Goal: Information Seeking & Learning: Learn about a topic

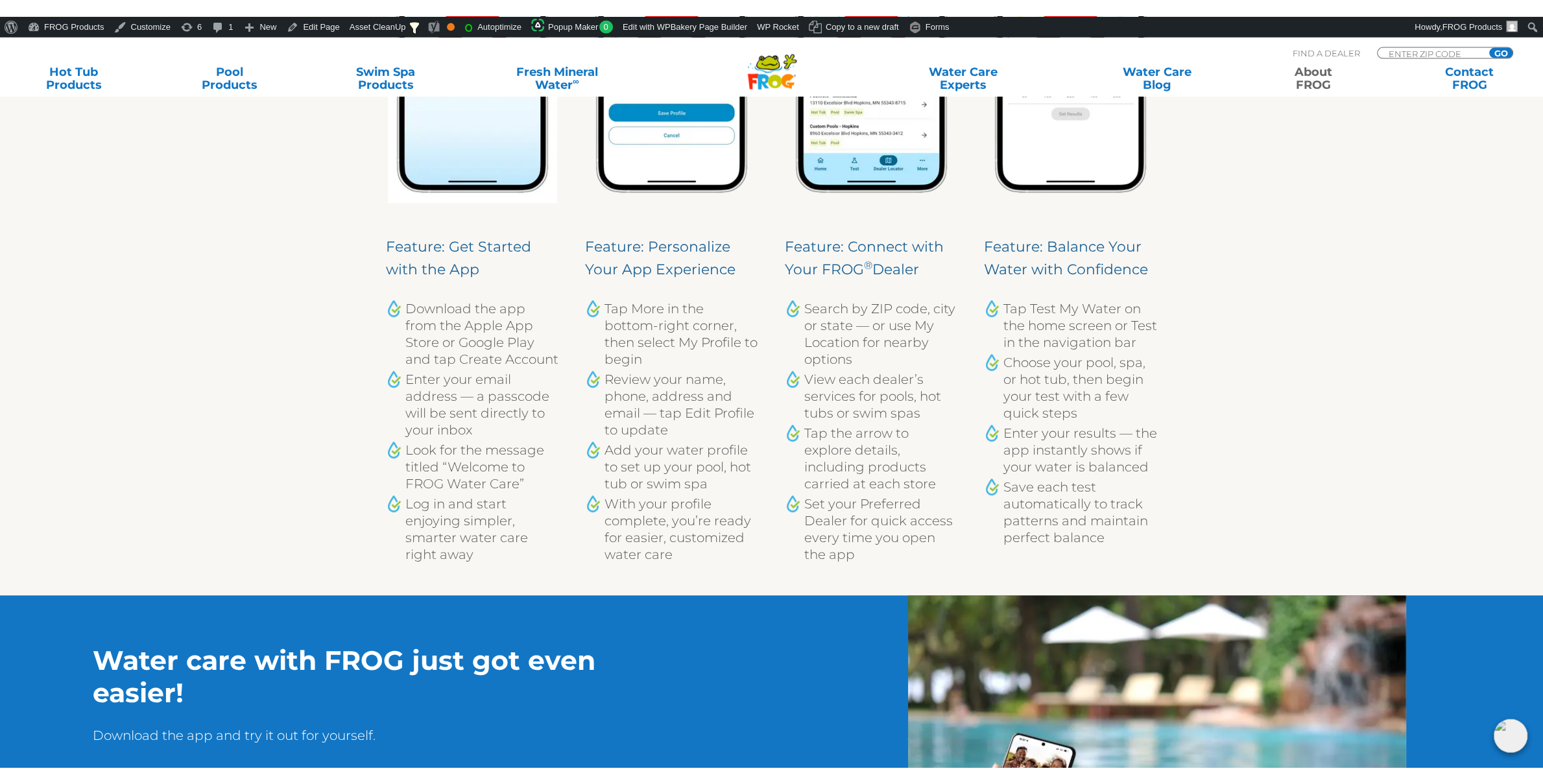
scroll to position [953, 0]
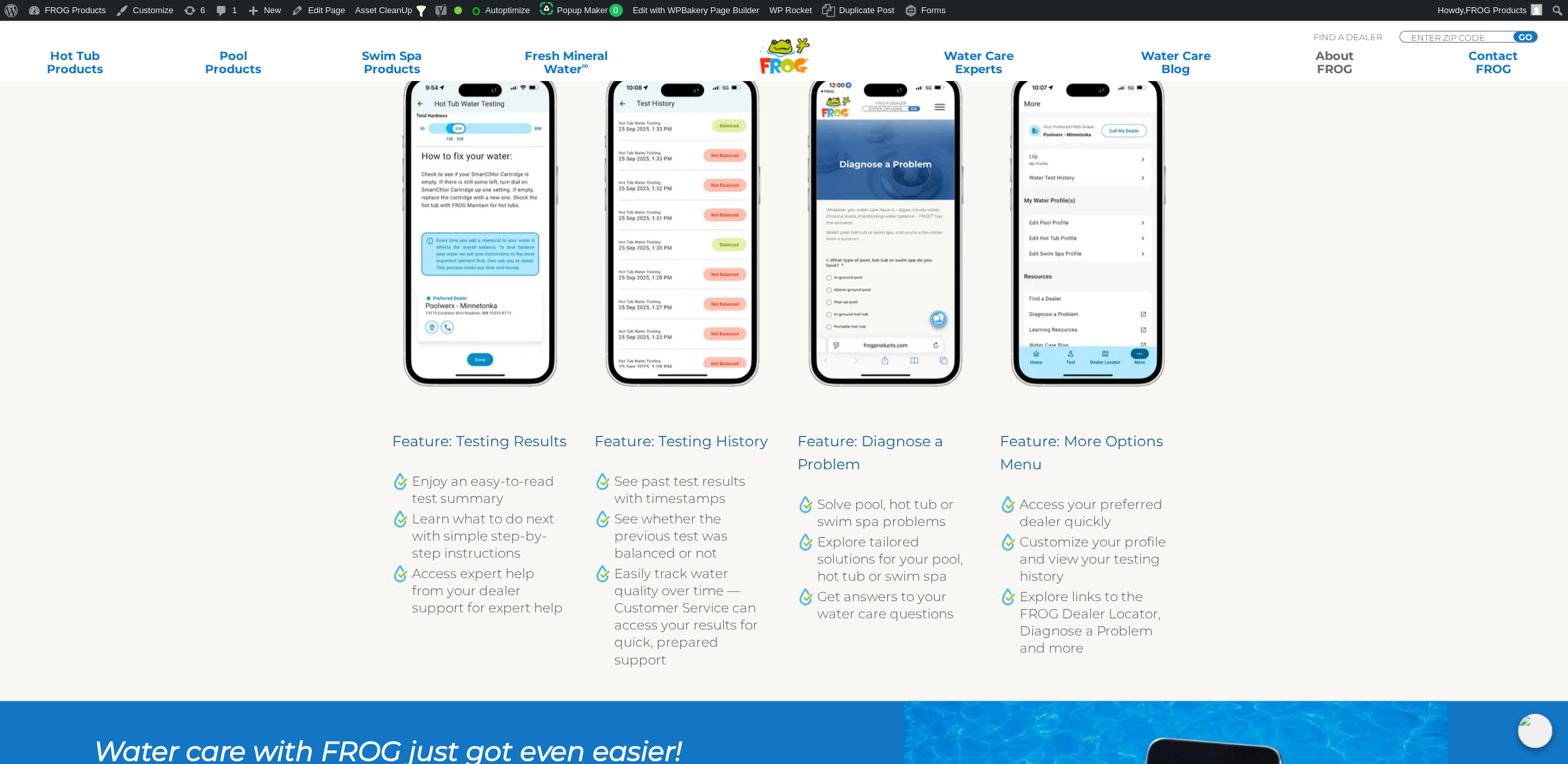
scroll to position [2561, 0]
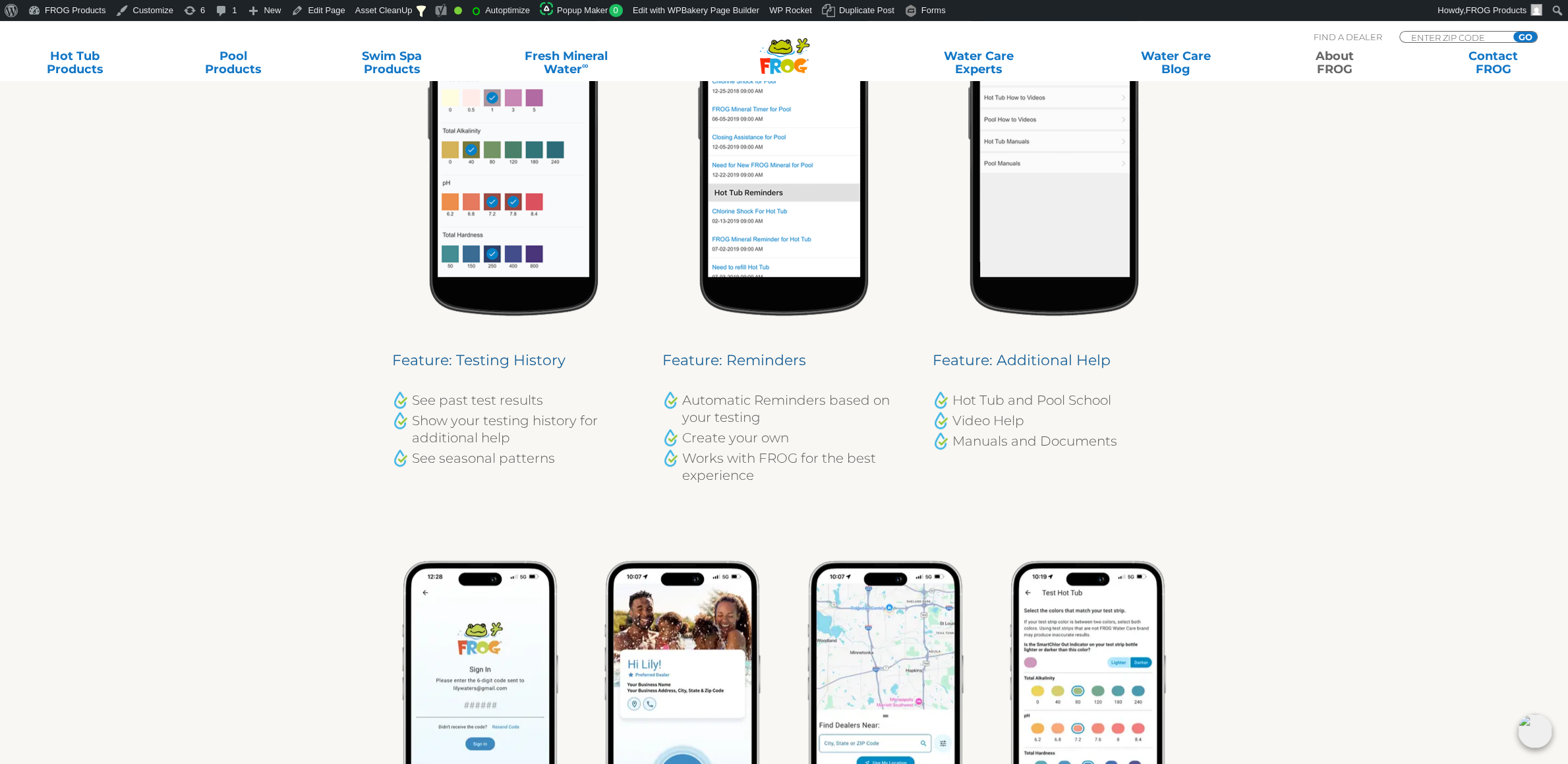
scroll to position [1522, 0]
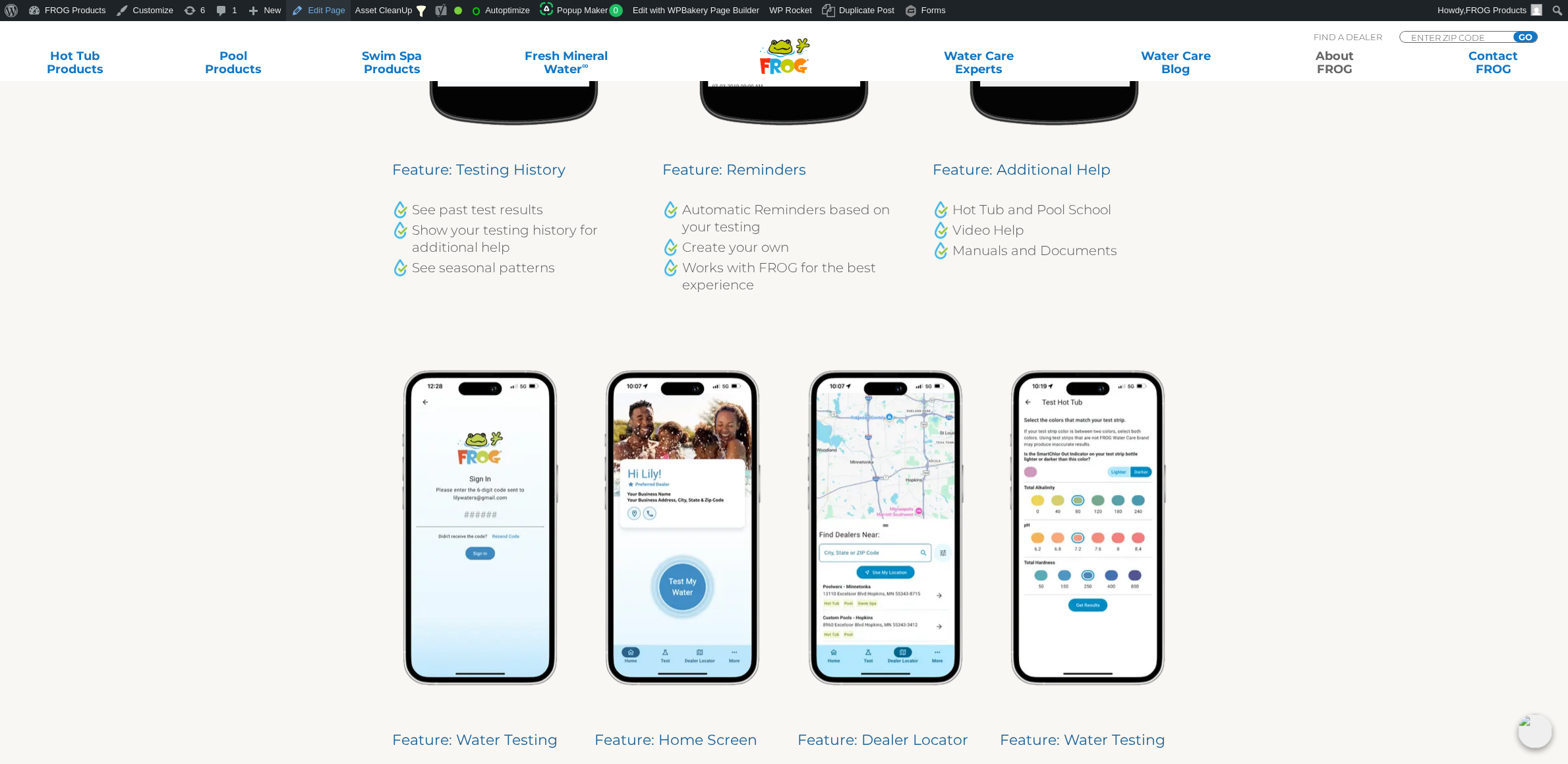
click at [310, 12] on link "Edit Page" at bounding box center [318, 10] width 64 height 21
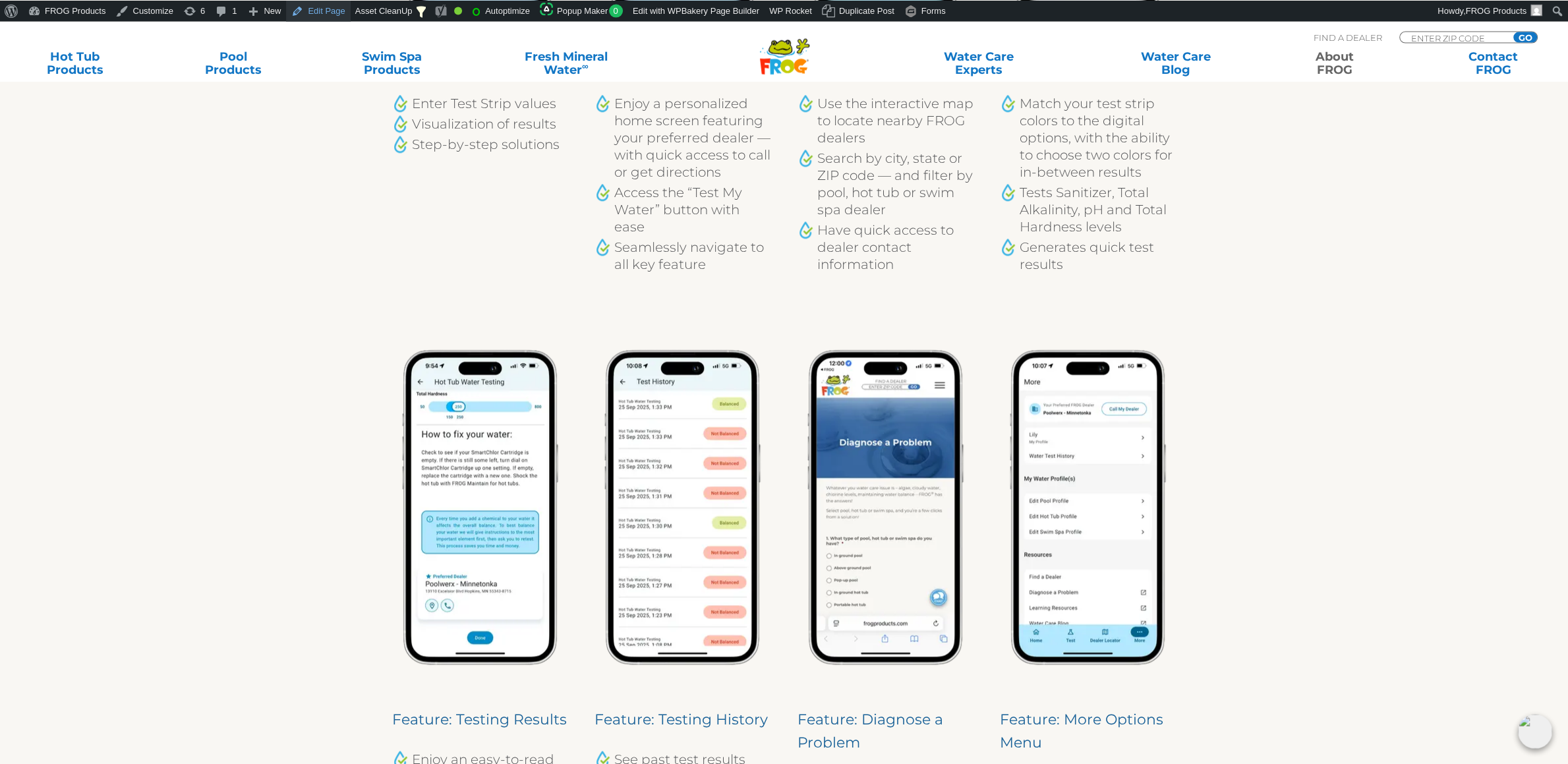
scroll to position [2215, 0]
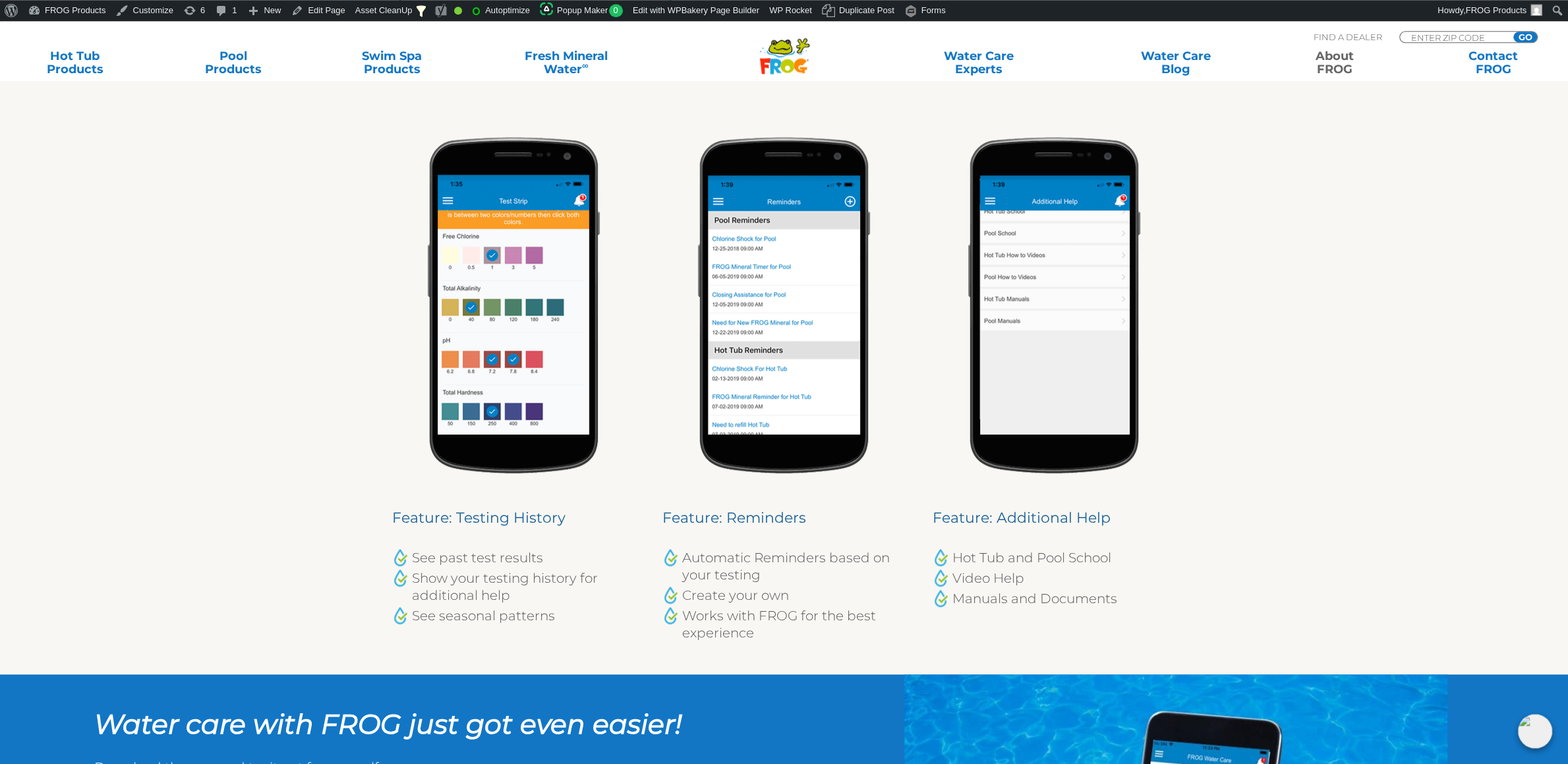
scroll to position [969, 0]
